Goal: Transaction & Acquisition: Obtain resource

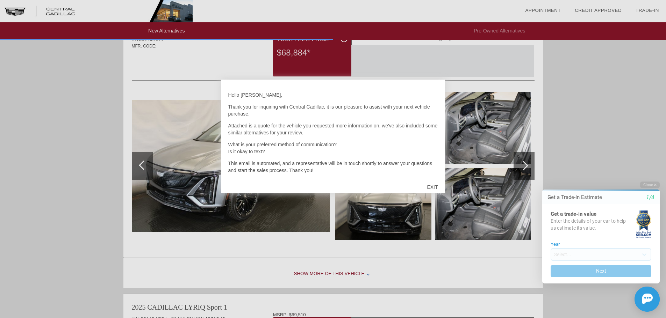
click at [363, 244] on div at bounding box center [333, 159] width 666 height 318
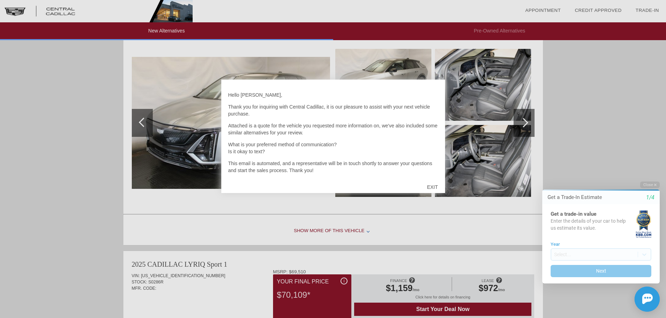
scroll to position [485, 0]
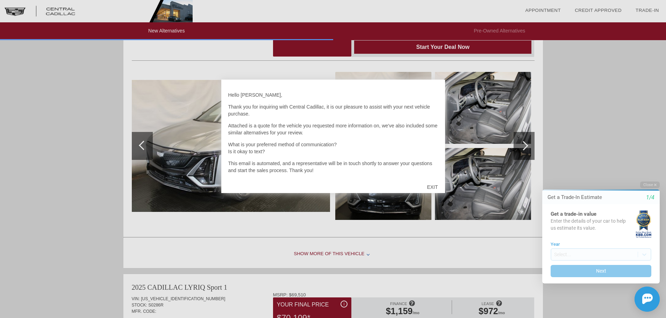
click at [435, 187] on div "EXIT" at bounding box center [432, 187] width 25 height 21
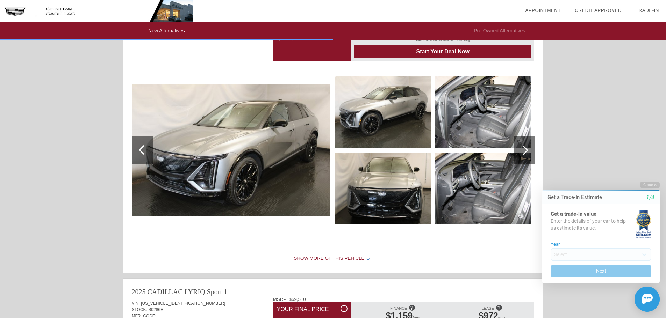
scroll to position [450, 0]
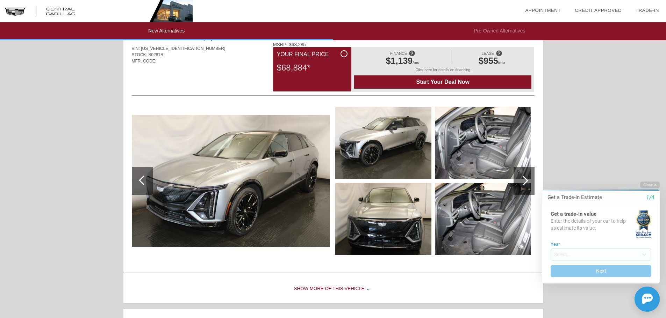
click at [140, 186] on div at bounding box center [142, 181] width 21 height 28
click at [139, 182] on div at bounding box center [142, 181] width 21 height 28
click at [139, 179] on div at bounding box center [142, 181] width 21 height 28
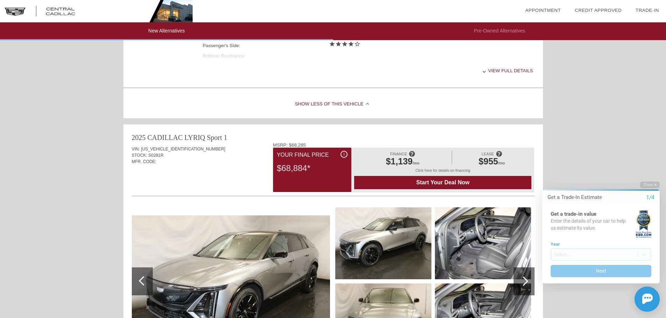
scroll to position [345, 0]
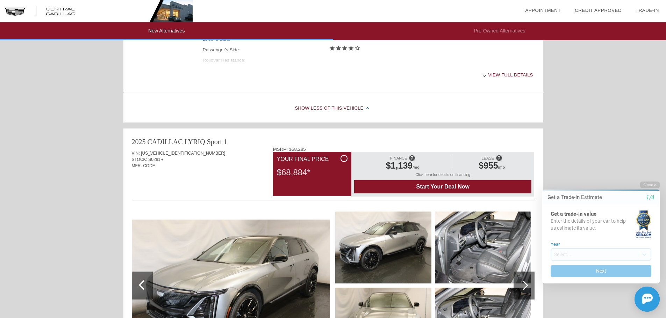
click at [475, 245] on img at bounding box center [483, 248] width 96 height 72
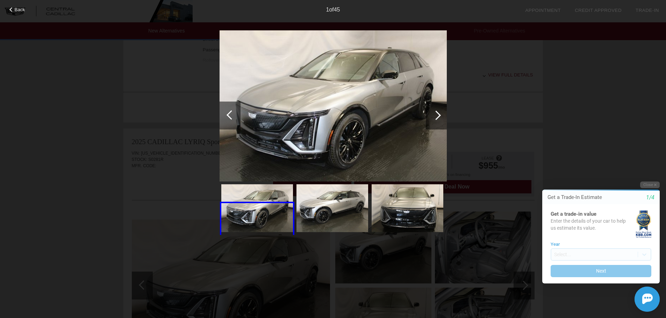
click at [433, 107] on div at bounding box center [436, 115] width 21 height 28
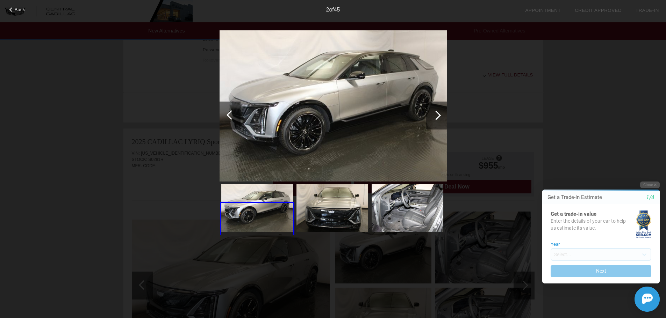
click at [433, 109] on div at bounding box center [436, 115] width 21 height 28
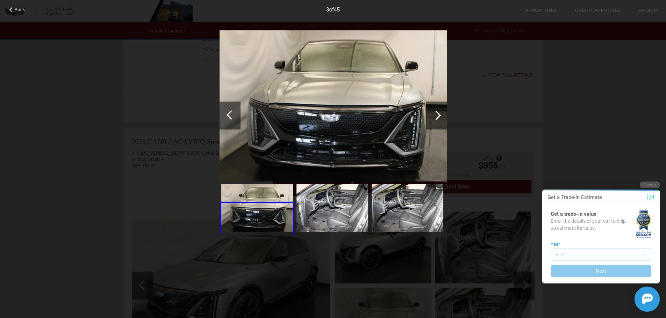
click at [433, 109] on div at bounding box center [436, 115] width 21 height 28
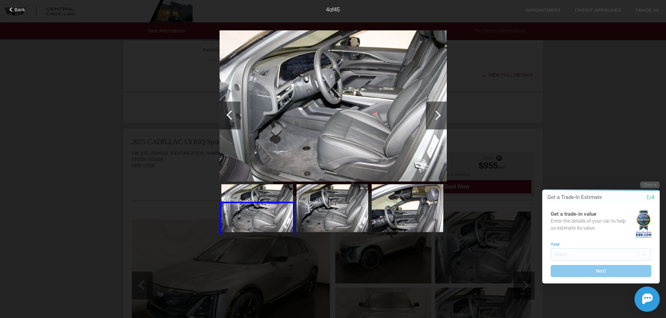
click at [432, 109] on div at bounding box center [436, 115] width 21 height 28
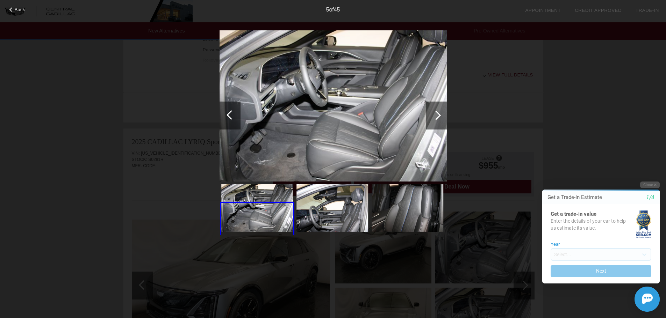
click at [432, 109] on div at bounding box center [436, 115] width 21 height 28
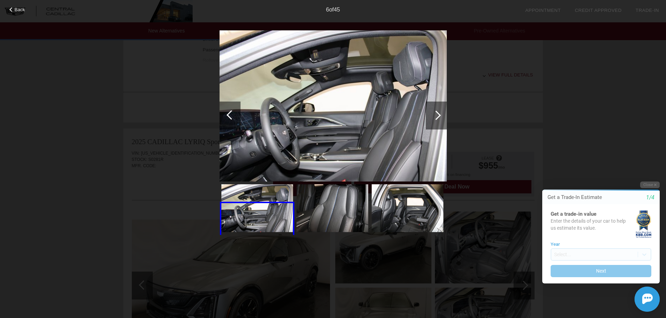
click at [432, 109] on div at bounding box center [436, 115] width 21 height 28
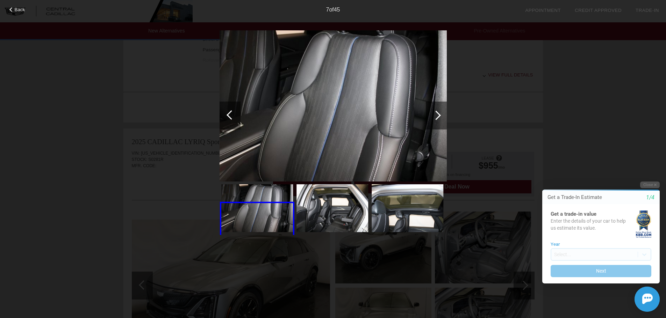
click at [20, 10] on span "Back" at bounding box center [20, 9] width 10 height 5
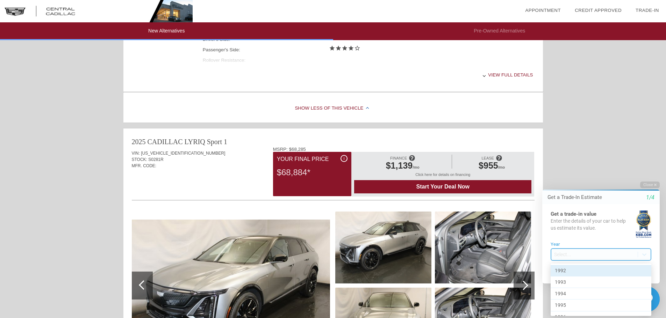
click at [580, 175] on body "Welcome! Get a Trade-In Estimate 1/4 Get a trade-in value Enter the details of …" at bounding box center [596, 175] width 138 height 0
click at [590, 306] on div "2025" at bounding box center [600, 309] width 101 height 11
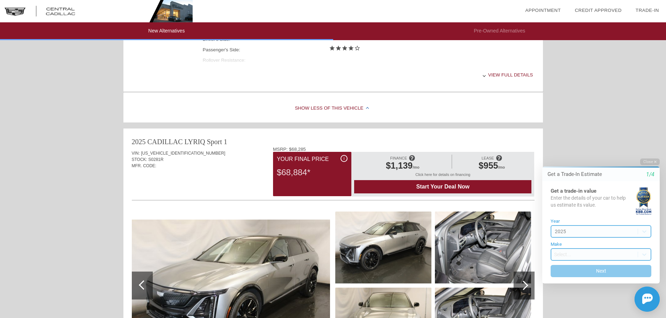
click at [570, 152] on body "Welcome! Get a Trade-In Estimate 1/4 Get a trade-in value Enter the details of …" at bounding box center [596, 152] width 138 height 0
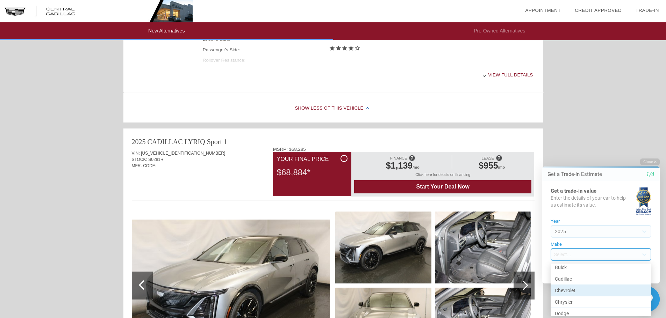
scroll to position [70, 0]
click at [585, 279] on div "Cadillac" at bounding box center [600, 282] width 101 height 12
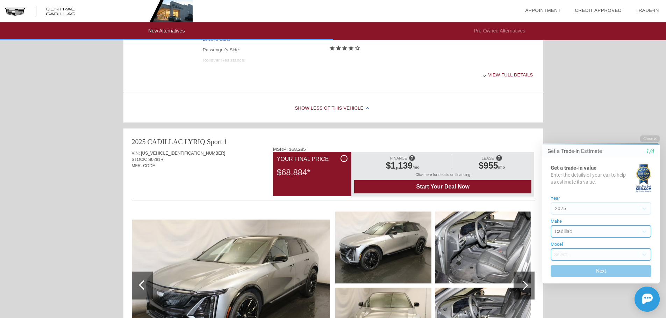
click at [576, 129] on body "Welcome! Get a Trade-In Estimate 1/4 Get a trade-in value Enter the details of …" at bounding box center [596, 129] width 138 height 0
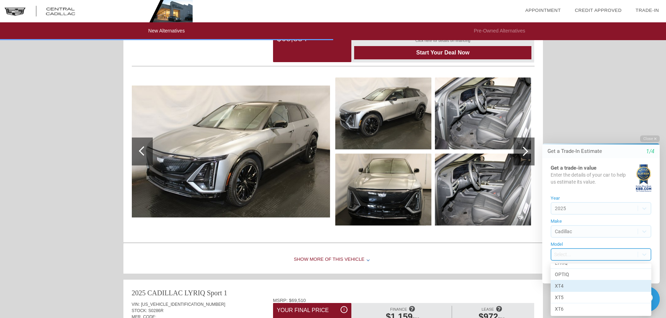
scroll to position [485, 0]
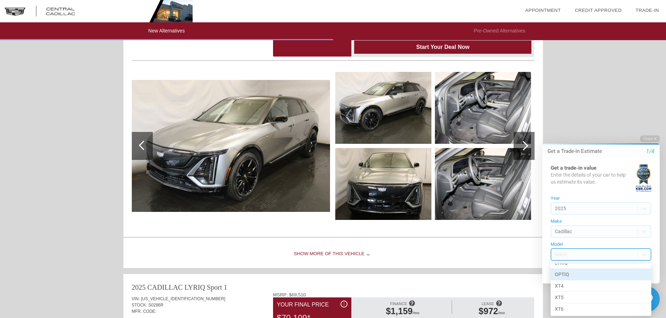
click at [577, 273] on div "OPTIQ" at bounding box center [600, 275] width 101 height 12
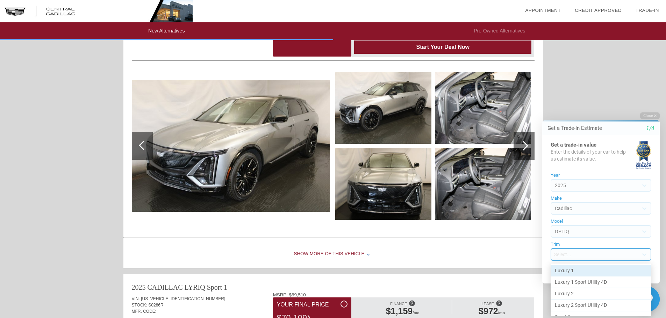
click at [571, 106] on body "Welcome! Get a Trade-In Estimate 1/4 Get a trade-in value Enter the details of …" at bounding box center [596, 106] width 138 height 0
click at [481, 251] on div "Show More of this Vehicle" at bounding box center [332, 254] width 419 height 28
